Goal: Ask a question

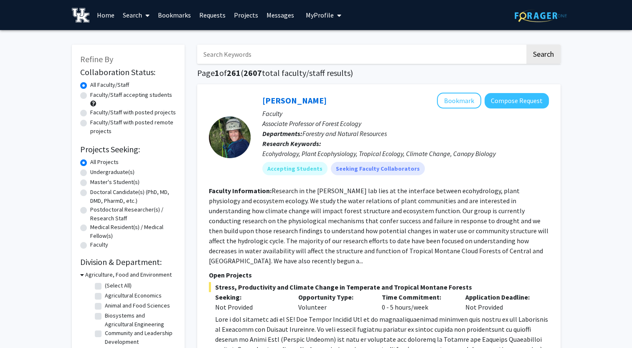
click at [90, 97] on label "Faculty/Staff accepting students" at bounding box center [131, 95] width 82 height 9
click at [90, 96] on input "Faculty/Staff accepting students" at bounding box center [92, 93] width 5 height 5
radio input "true"
click at [90, 174] on label "Undergraduate(s)" at bounding box center [112, 172] width 44 height 9
click at [90, 173] on input "Undergraduate(s)" at bounding box center [92, 170] width 5 height 5
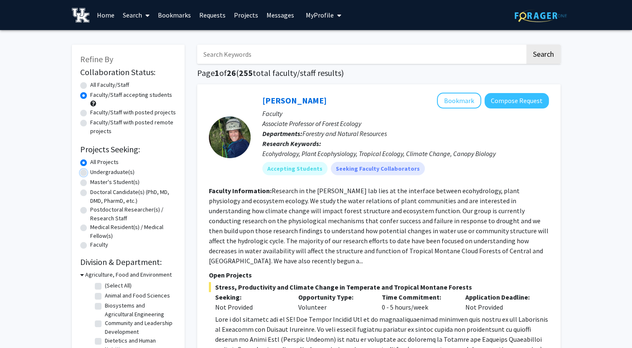
radio input "true"
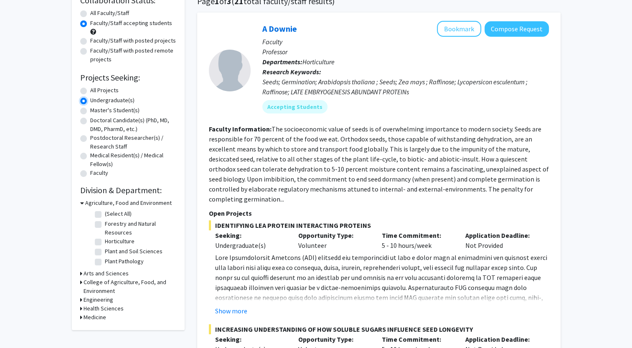
scroll to position [71, 0]
click at [90, 93] on label "All Projects" at bounding box center [104, 90] width 28 height 9
click at [90, 92] on input "All Projects" at bounding box center [92, 88] width 5 height 5
radio input "true"
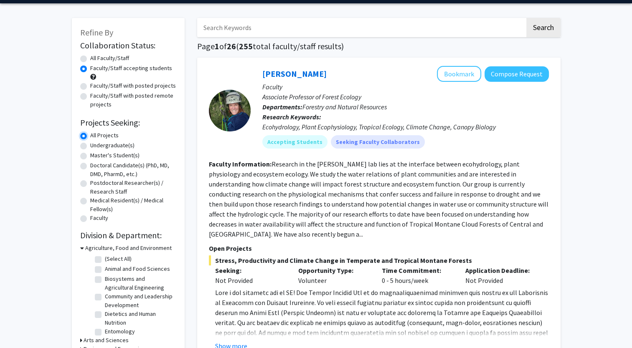
scroll to position [23, 0]
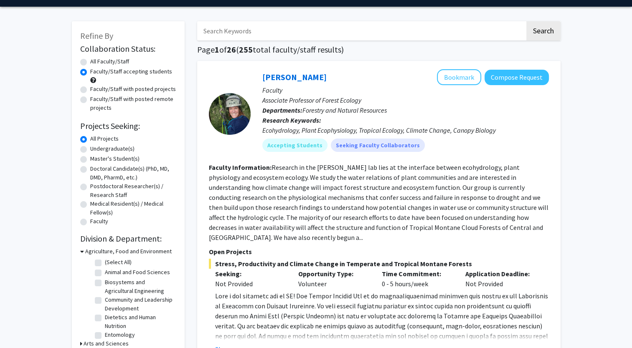
click at [329, 36] on input "Search Keywords" at bounding box center [361, 30] width 328 height 19
type input "engineering"
click at [526, 21] on button "Search" at bounding box center [543, 30] width 34 height 19
radio input "true"
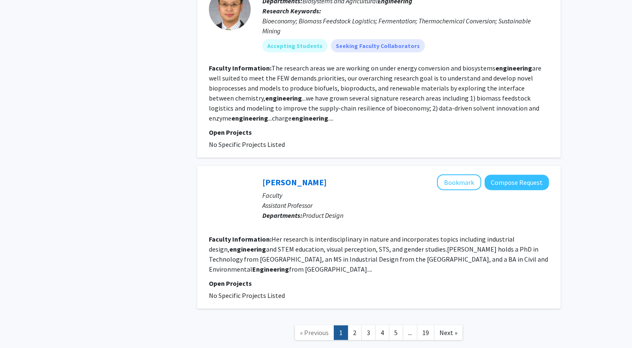
scroll to position [1904, 0]
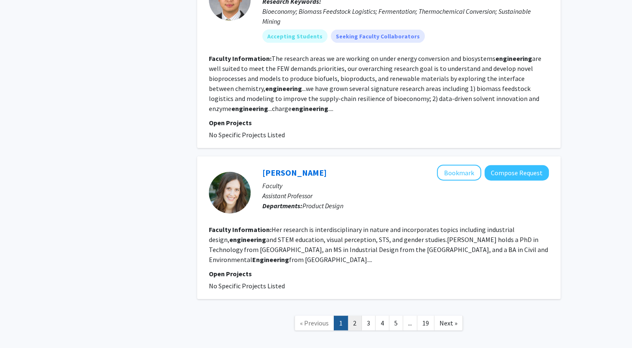
click at [354, 316] on link "2" at bounding box center [354, 323] width 14 height 15
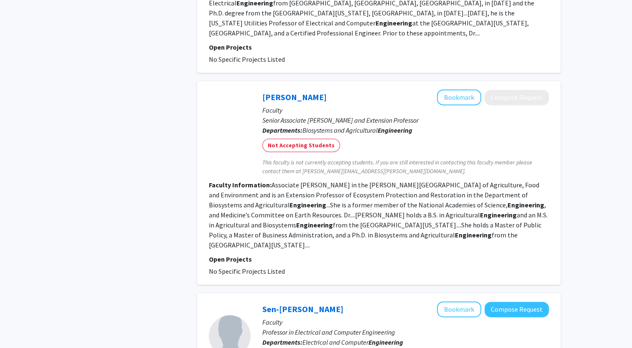
scroll to position [1356, 0]
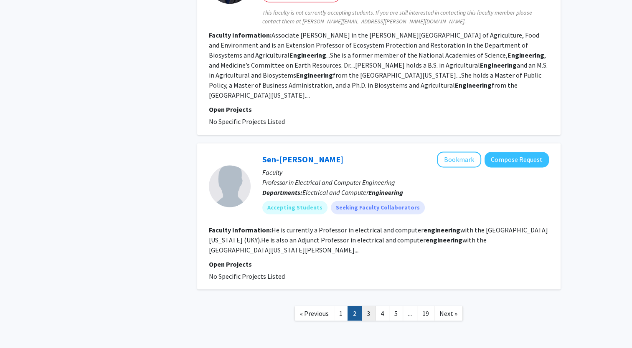
click at [370, 306] on link "3" at bounding box center [368, 313] width 14 height 15
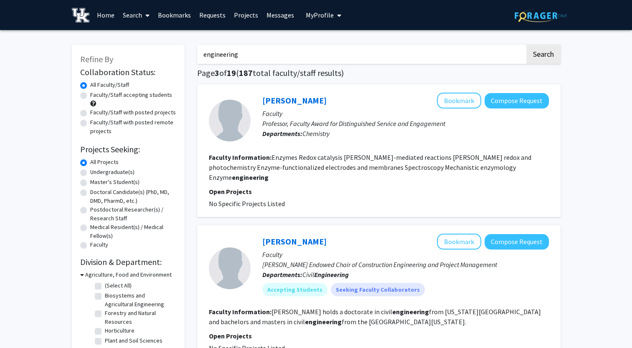
click at [90, 174] on label "Undergraduate(s)" at bounding box center [112, 172] width 44 height 9
click at [90, 173] on input "Undergraduate(s)" at bounding box center [92, 170] width 5 height 5
radio input "true"
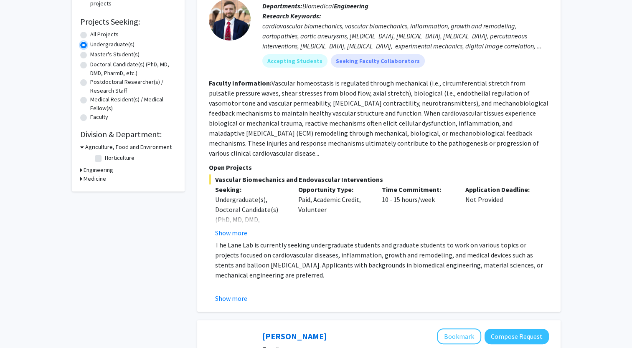
scroll to position [129, 0]
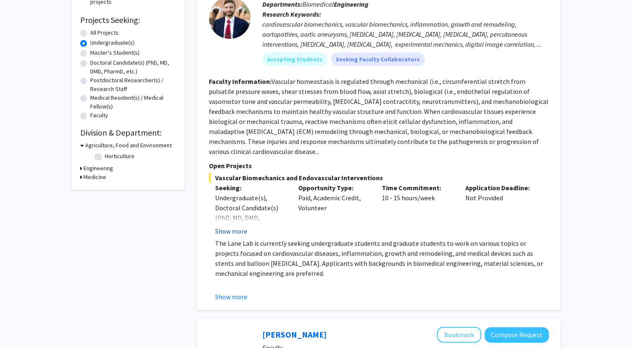
click at [229, 226] on button "Show more" at bounding box center [231, 231] width 32 height 10
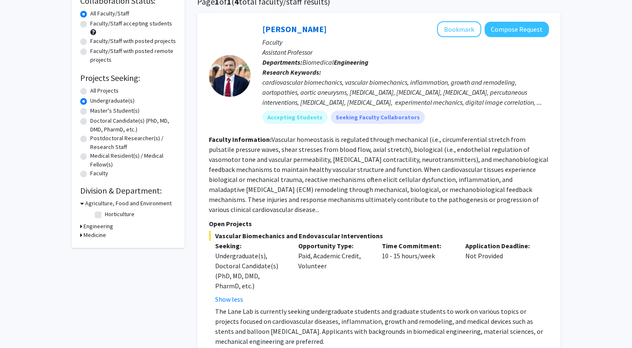
scroll to position [0, 0]
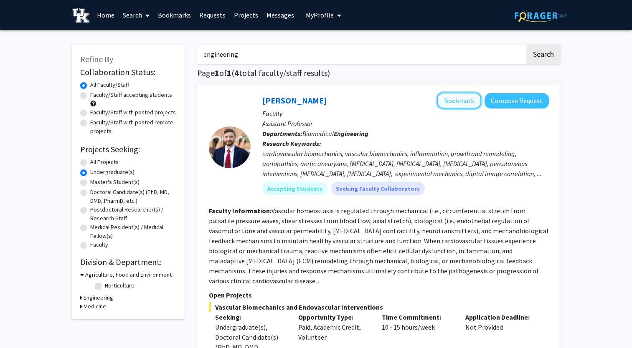
click at [470, 94] on button "Bookmark" at bounding box center [459, 101] width 44 height 16
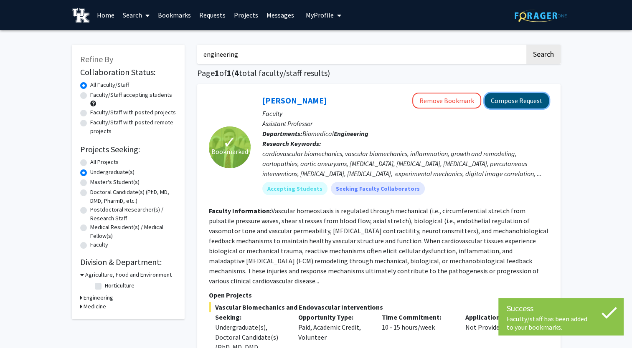
click at [500, 99] on button "Compose Request" at bounding box center [516, 100] width 64 height 15
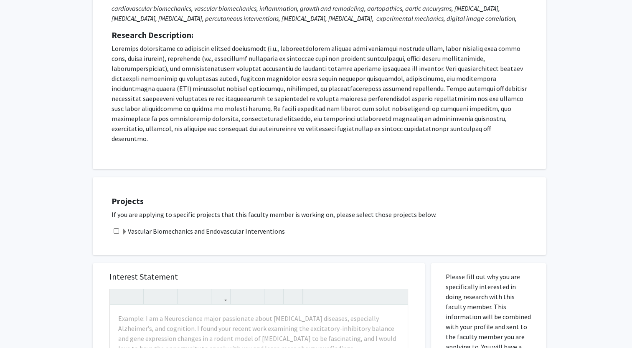
scroll to position [129, 0]
click at [114, 228] on input "checkbox" at bounding box center [116, 230] width 5 height 5
checkbox input "false"
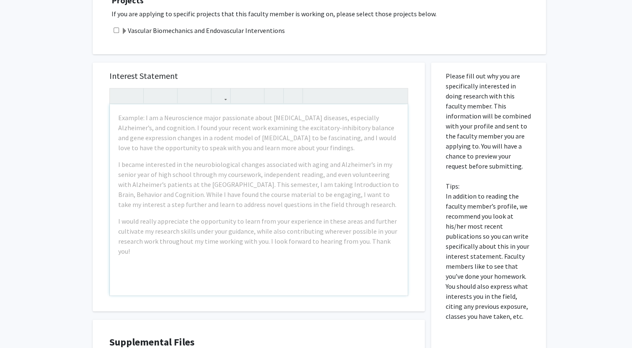
scroll to position [330, 0]
